Goal: Navigation & Orientation: Find specific page/section

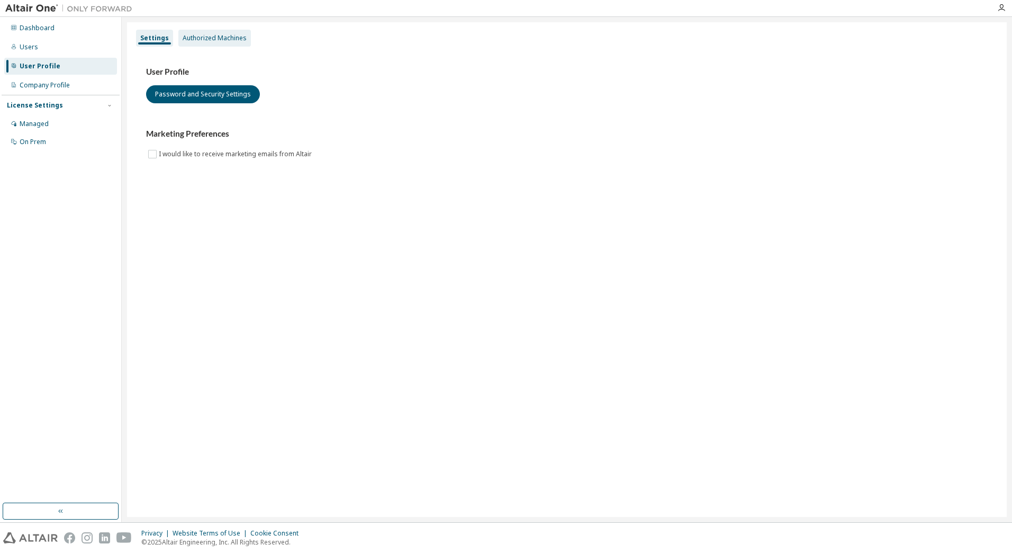
click at [194, 39] on div "Authorized Machines" at bounding box center [215, 38] width 64 height 8
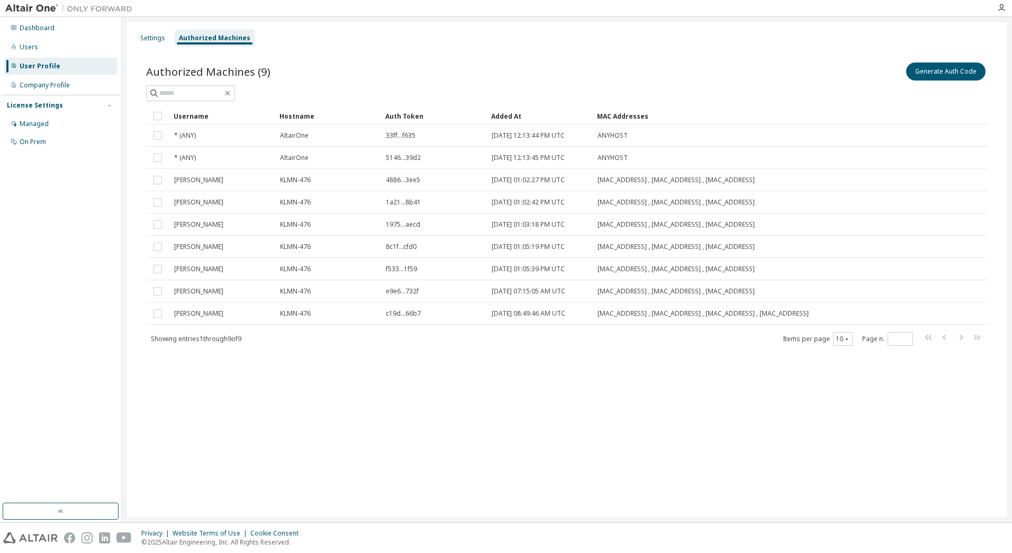
click at [135, 45] on div "Settings Authorized Machines" at bounding box center [566, 38] width 867 height 19
click at [141, 39] on div "Settings" at bounding box center [152, 38] width 25 height 8
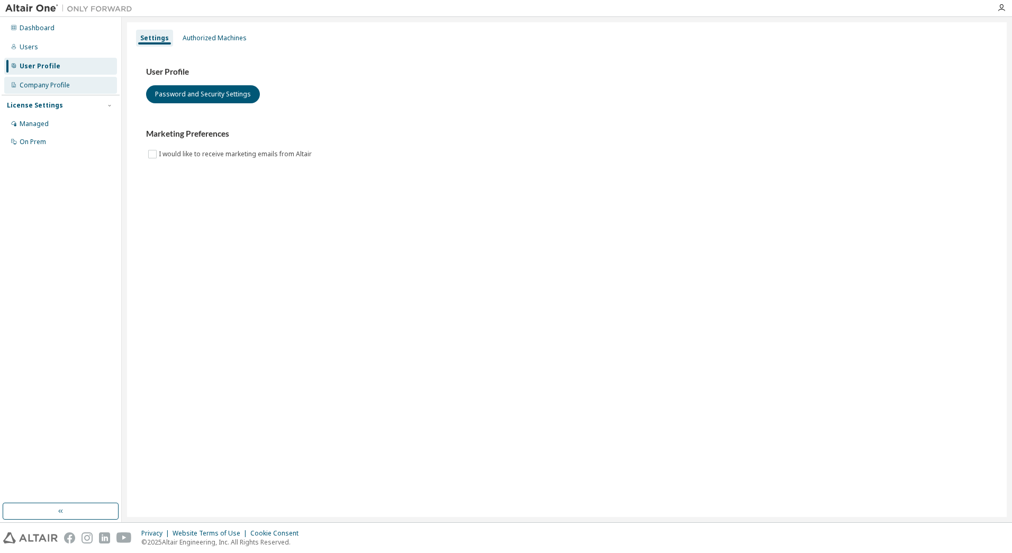
click at [44, 88] on div "Company Profile" at bounding box center [45, 85] width 50 height 8
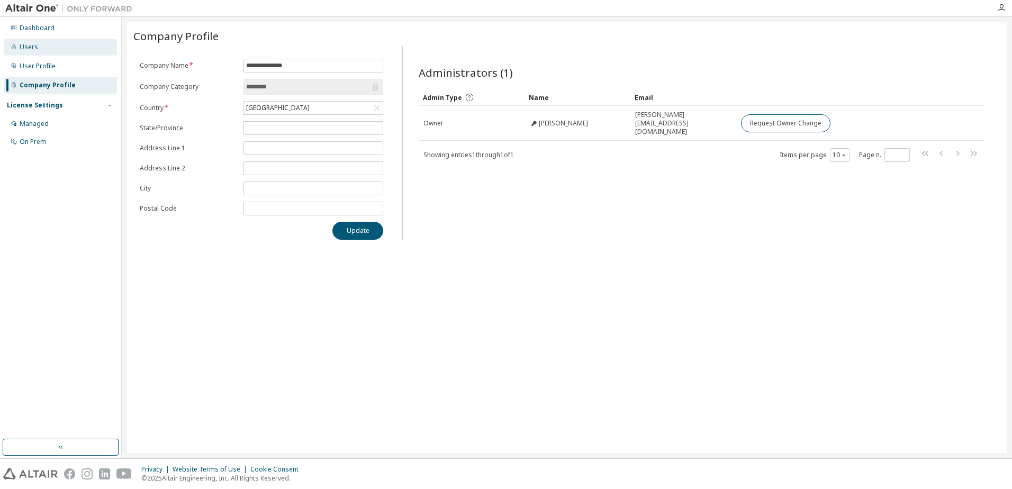
click at [38, 47] on div "Users" at bounding box center [60, 47] width 113 height 17
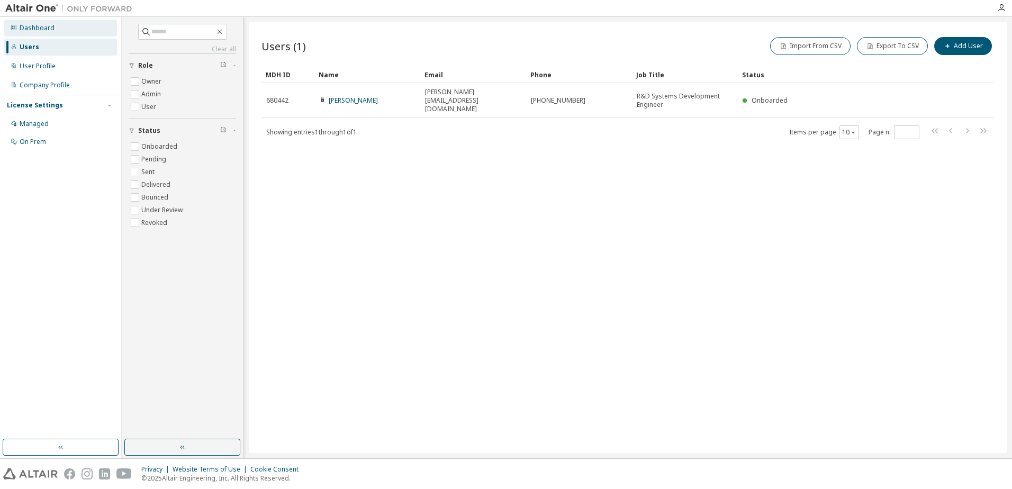
click at [44, 29] on div "Dashboard" at bounding box center [37, 28] width 35 height 8
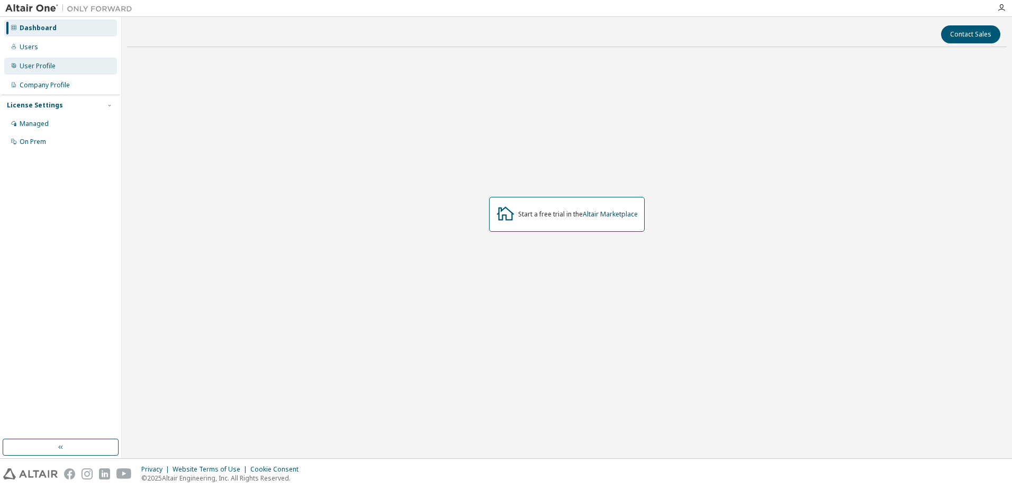
click at [26, 60] on div "User Profile" at bounding box center [60, 66] width 113 height 17
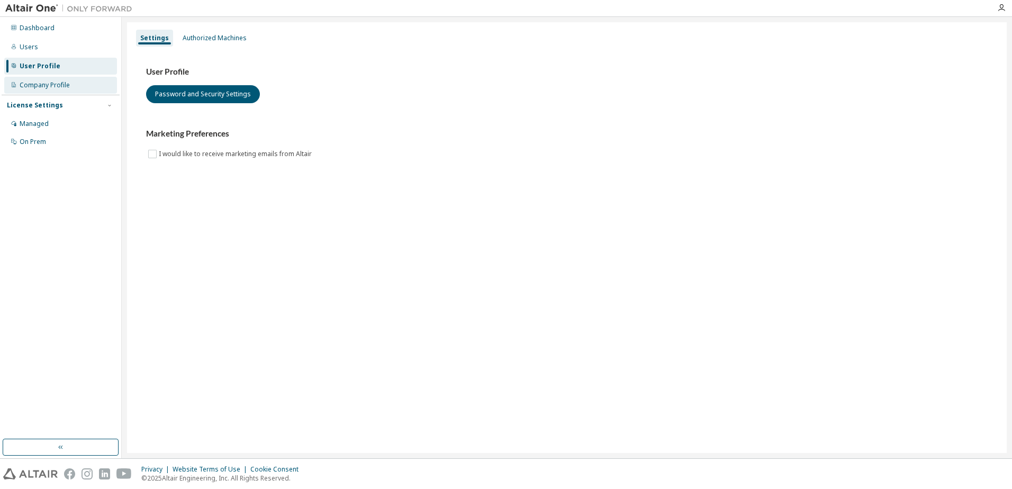
click at [30, 85] on div "Company Profile" at bounding box center [45, 85] width 50 height 8
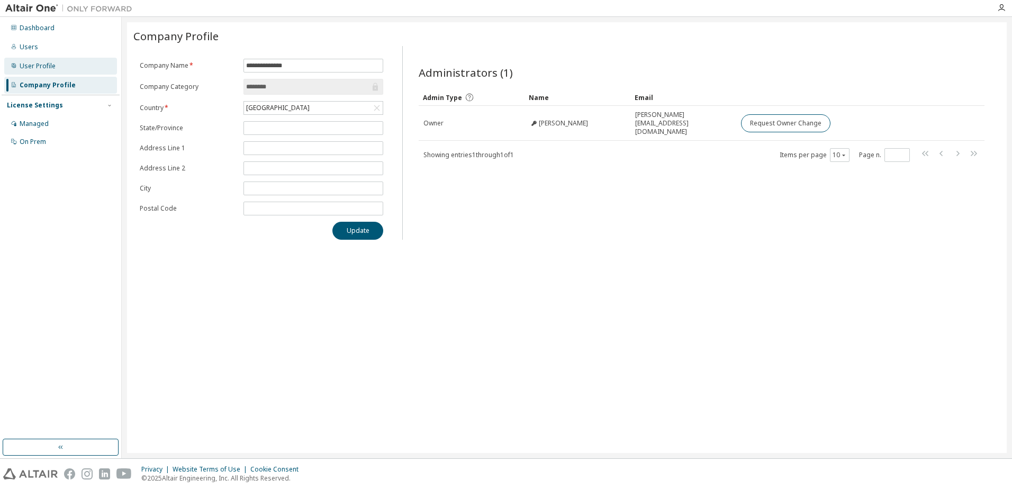
click at [43, 67] on div "User Profile" at bounding box center [38, 66] width 36 height 8
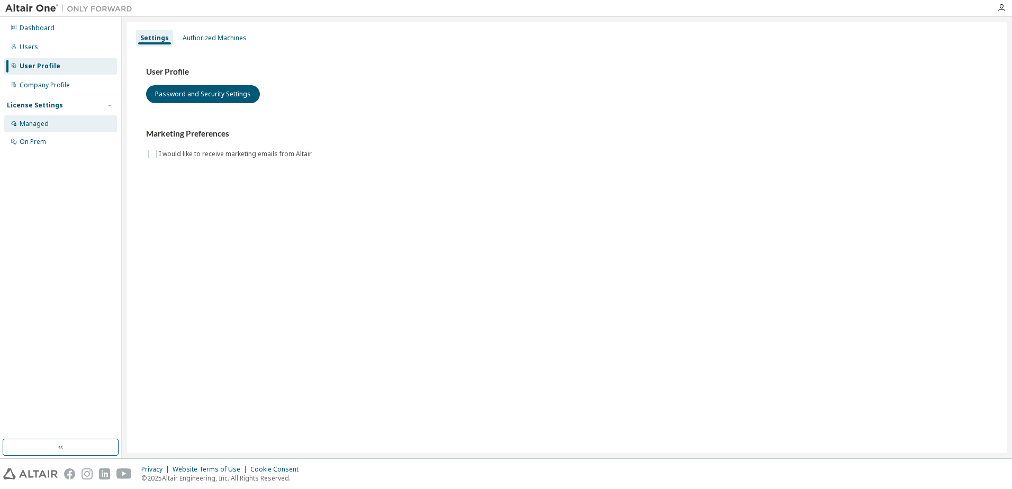
click at [51, 119] on div "Managed" at bounding box center [60, 123] width 113 height 17
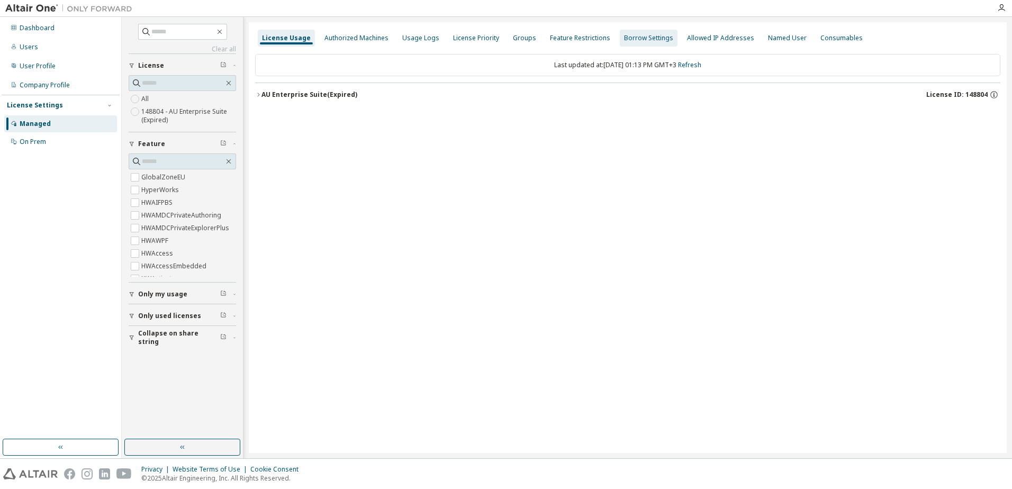
click at [620, 42] on div "Borrow Settings" at bounding box center [649, 38] width 58 height 17
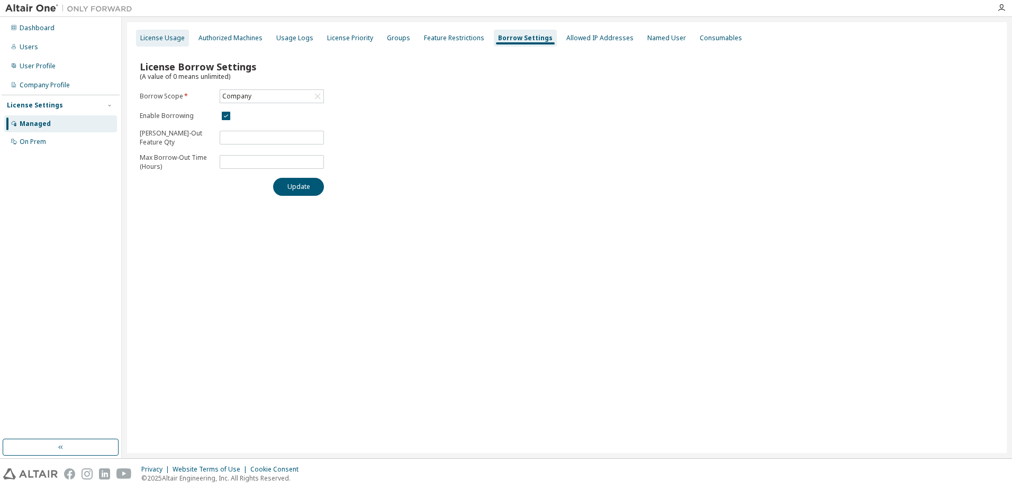
click at [169, 38] on div "License Usage" at bounding box center [162, 38] width 44 height 8
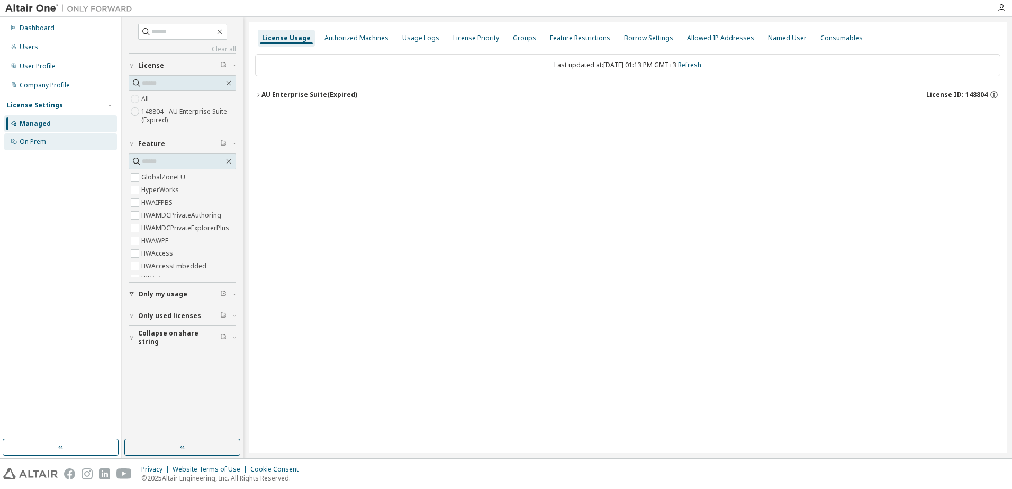
click at [33, 140] on div "On Prem" at bounding box center [33, 142] width 26 height 8
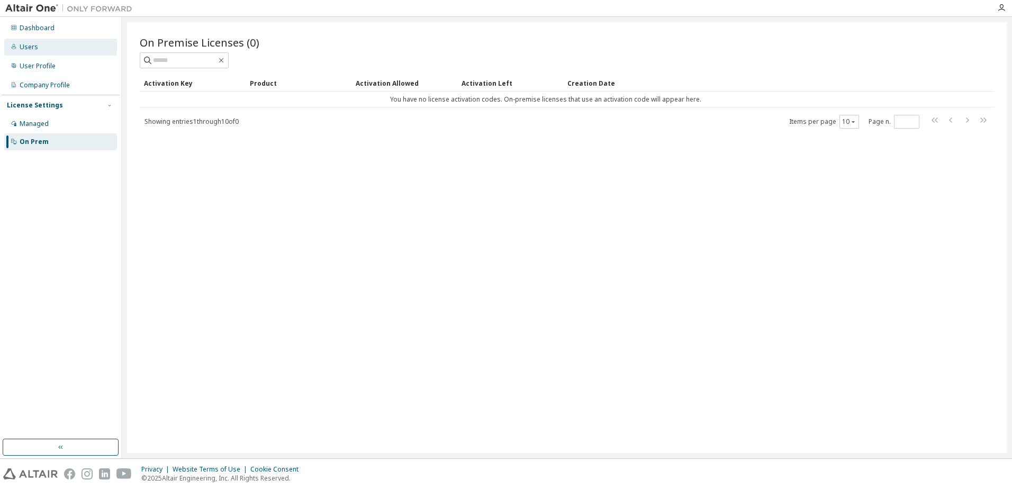
click at [37, 50] on div "Users" at bounding box center [60, 47] width 113 height 17
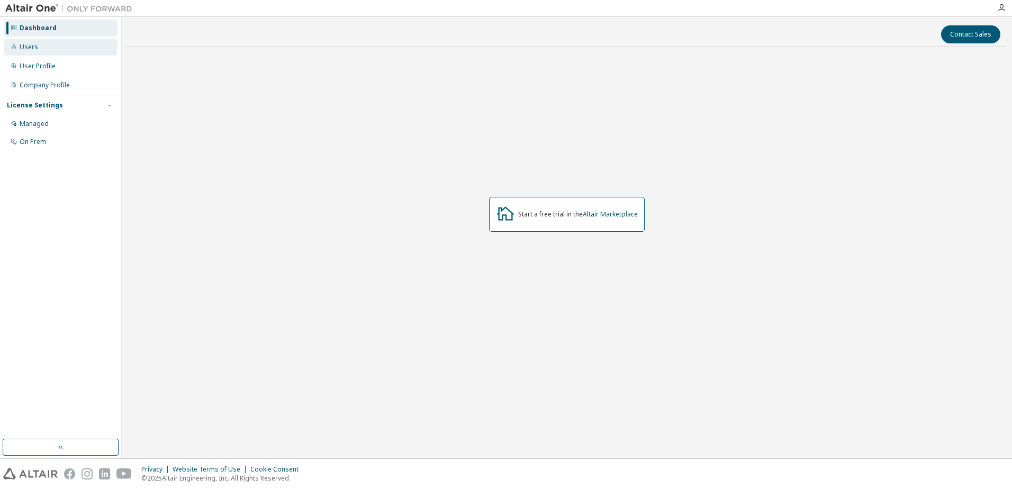
click at [39, 45] on div "Users" at bounding box center [60, 47] width 113 height 17
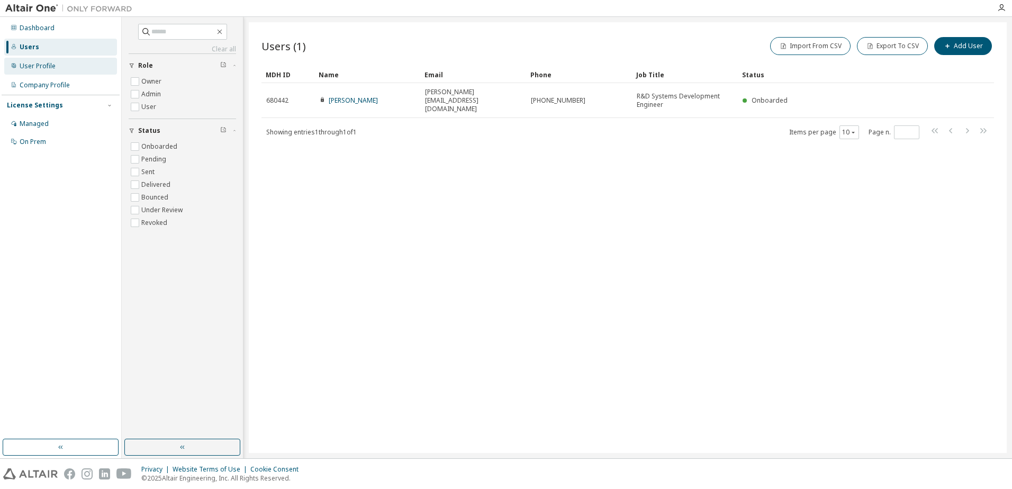
click at [53, 70] on div "User Profile" at bounding box center [60, 66] width 113 height 17
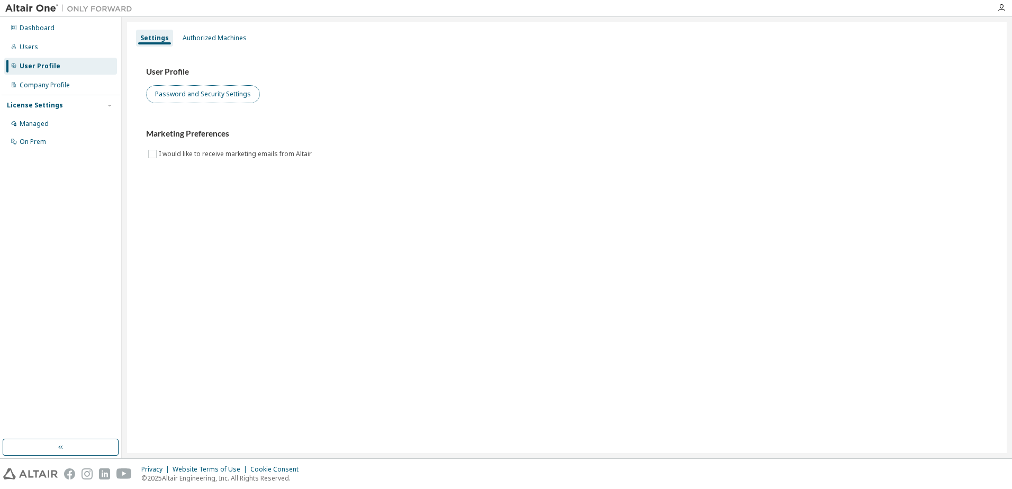
click at [216, 93] on button "Password and Security Settings" at bounding box center [203, 94] width 114 height 18
click at [40, 85] on div "Company Profile" at bounding box center [45, 85] width 50 height 8
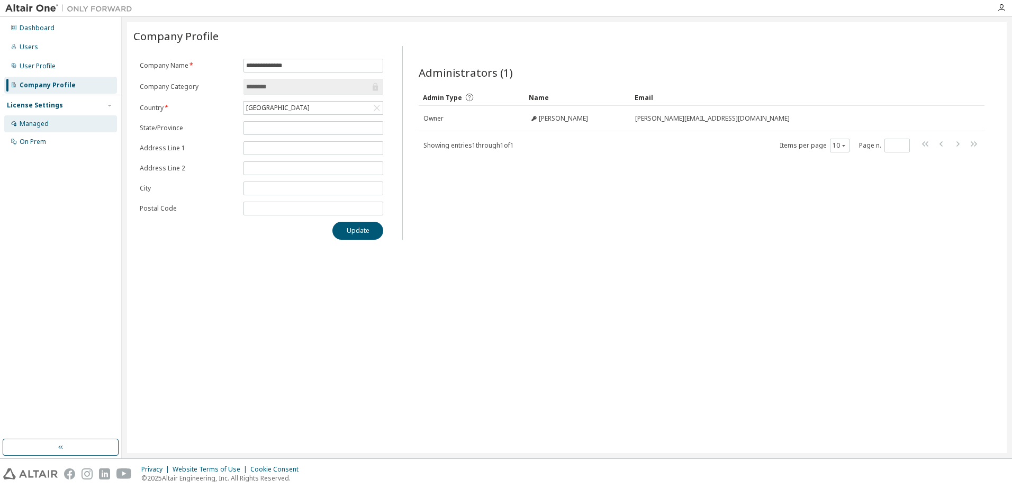
click at [46, 120] on div "Managed" at bounding box center [34, 124] width 29 height 8
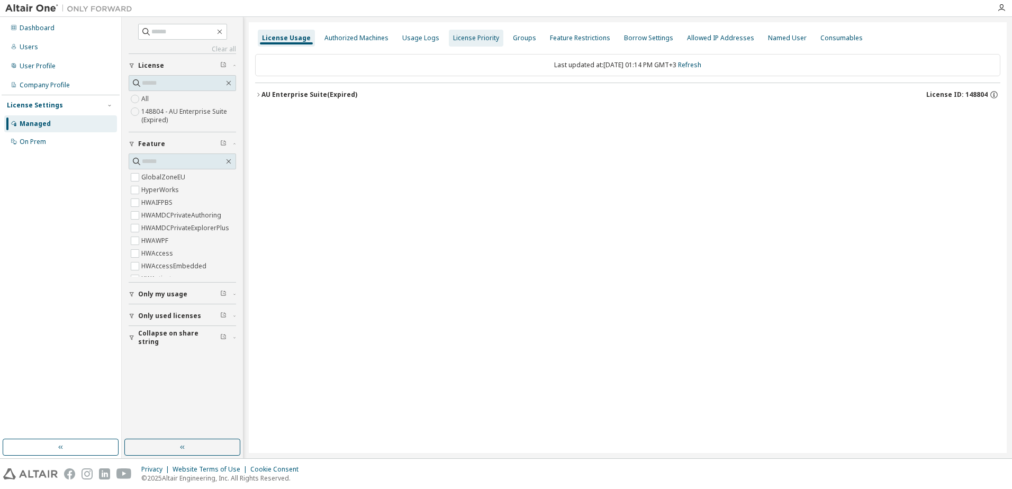
click at [471, 35] on div "License Priority" at bounding box center [476, 38] width 46 height 8
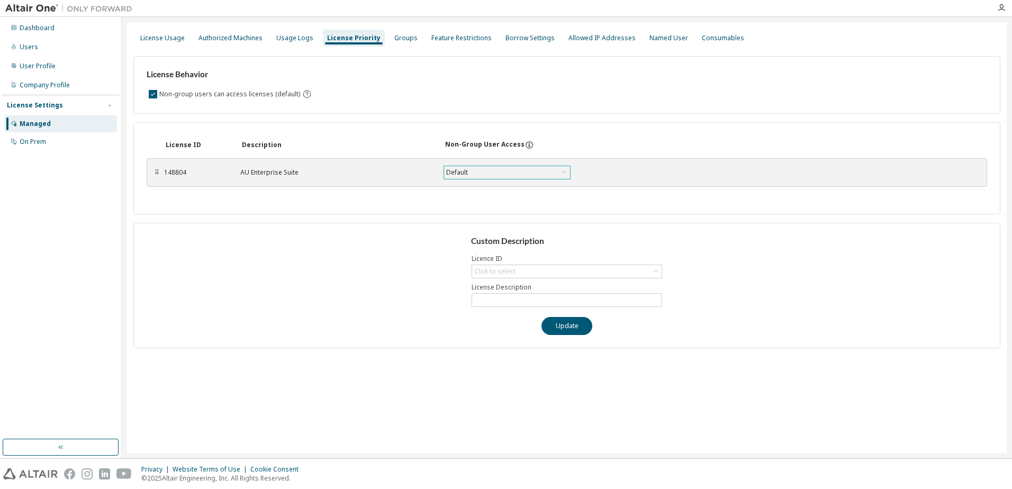
click at [536, 169] on div "Default" at bounding box center [507, 172] width 126 height 13
click at [587, 100] on div "Non-group users can access licenses (default)" at bounding box center [567, 94] width 840 height 13
